Goal: Task Accomplishment & Management: Manage account settings

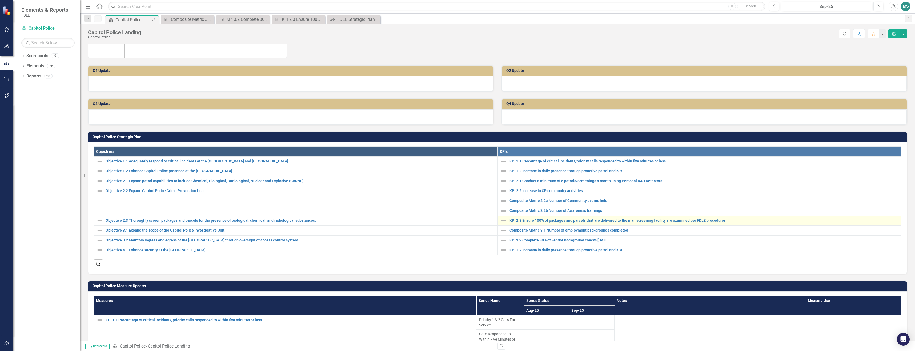
scroll to position [112, 0]
click at [557, 220] on link "KPI 2.3 Ensure 100% of packages and parcels that are delivered to the mail scre…" at bounding box center [704, 220] width 389 height 4
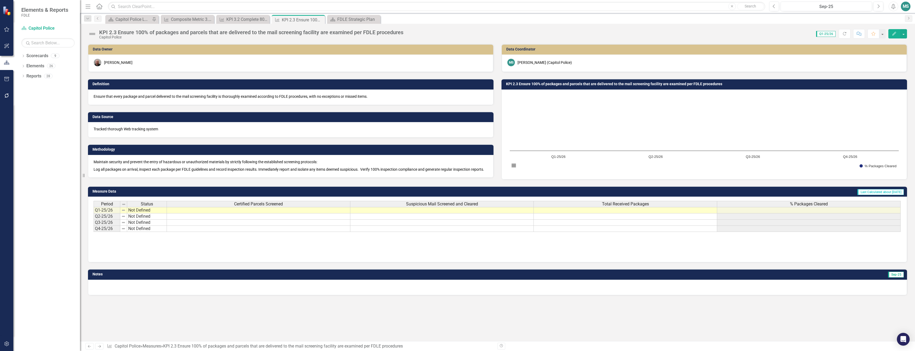
click at [209, 212] on td at bounding box center [259, 210] width 184 height 6
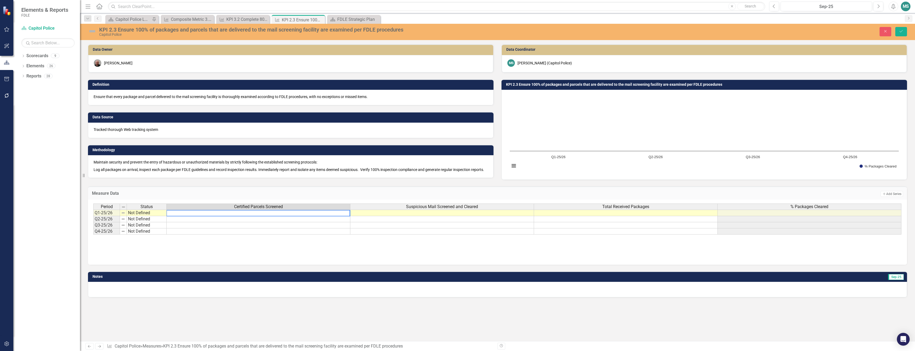
click at [603, 216] on td at bounding box center [626, 212] width 184 height 6
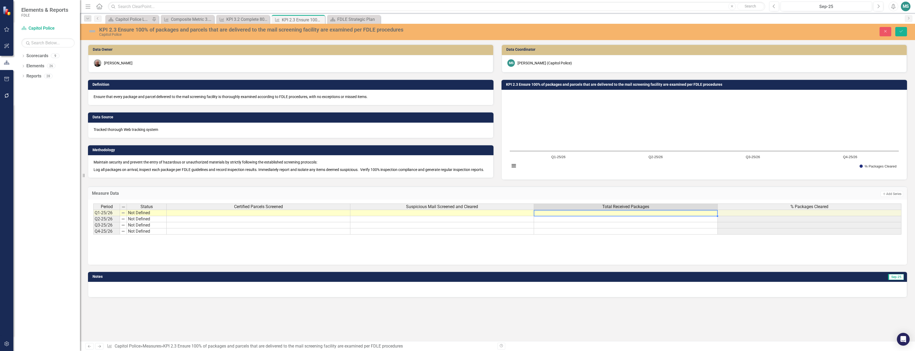
click at [603, 216] on td at bounding box center [626, 212] width 184 height 6
click at [564, 216] on textarea at bounding box center [626, 213] width 184 height 6
click at [292, 215] on td at bounding box center [259, 212] width 184 height 6
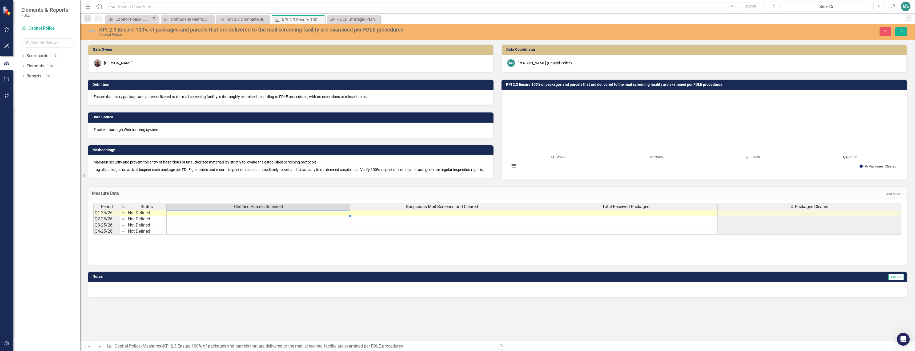
click at [292, 215] on td at bounding box center [259, 212] width 184 height 6
click at [38, 196] on div "Dropdown Scorecards 9 Dropdown FDLE Dropdown Implementation Plans Implementatio…" at bounding box center [46, 200] width 67 height 299
click at [44, 176] on div "Dropdown Scorecards 9 Dropdown FDLE Dropdown Implementation Plans Implementatio…" at bounding box center [46, 200] width 67 height 299
click at [141, 16] on div "Capitol Police Landing" at bounding box center [133, 19] width 35 height 7
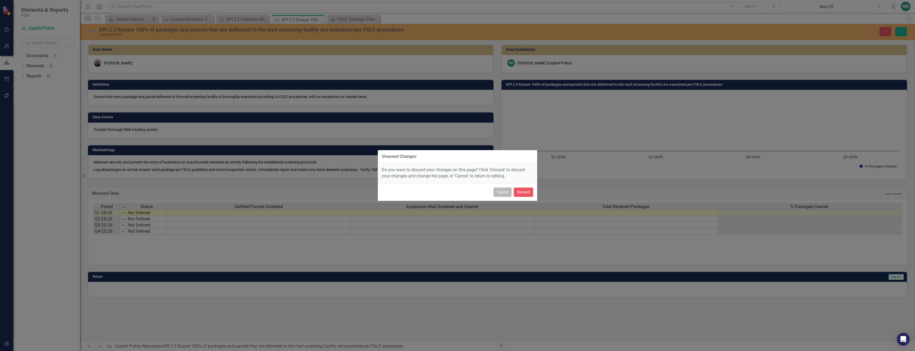
click at [504, 192] on button "Cancel" at bounding box center [503, 191] width 18 height 9
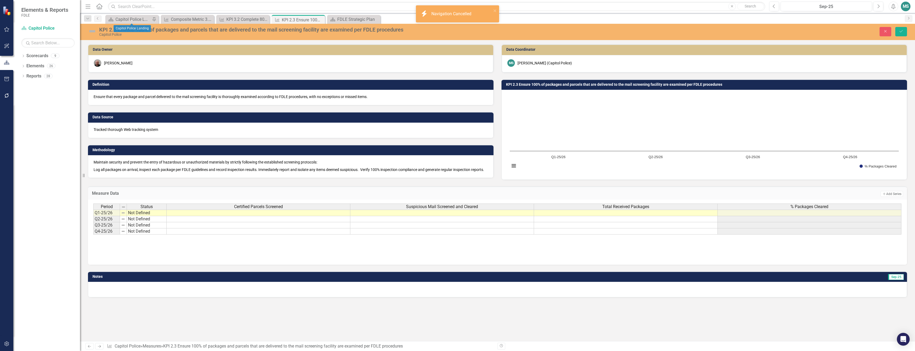
click at [493, 11] on div "icon.bolt Navigation Cancelled" at bounding box center [455, 14] width 75 height 12
click at [885, 29] on button "Close" at bounding box center [886, 31] width 12 height 9
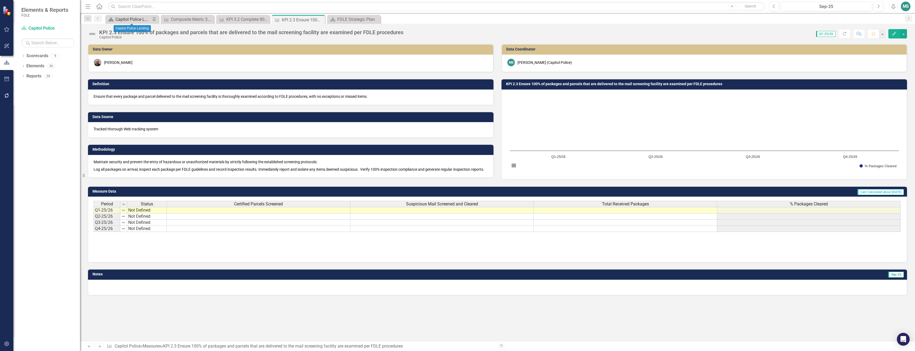
click at [133, 18] on div "Capitol Police Landing" at bounding box center [133, 19] width 35 height 7
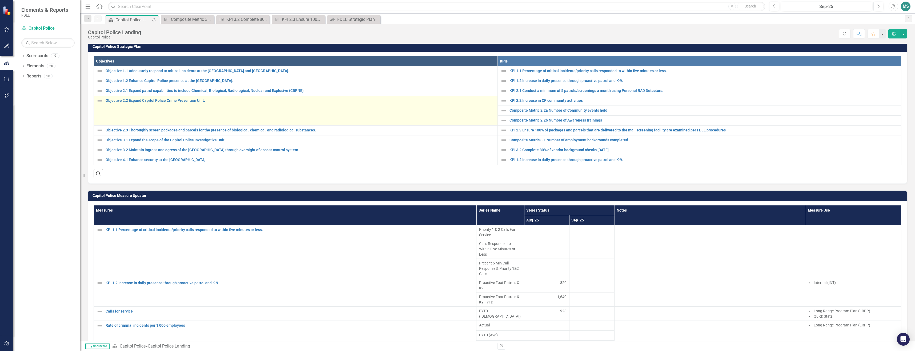
scroll to position [213, 0]
